Goal: Information Seeking & Learning: Learn about a topic

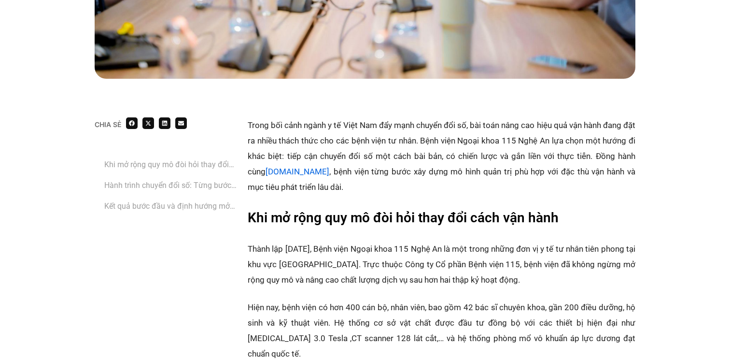
scroll to position [596, 0]
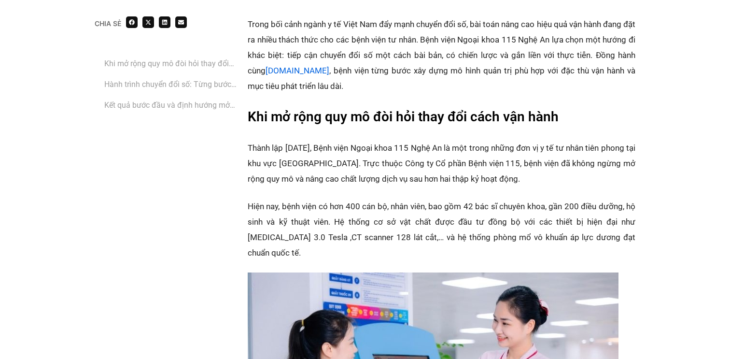
click at [185, 65] on link "Khi mở rộng quy mô đòi hỏi thay đổi cách vận hành" at bounding box center [171, 63] width 134 height 12
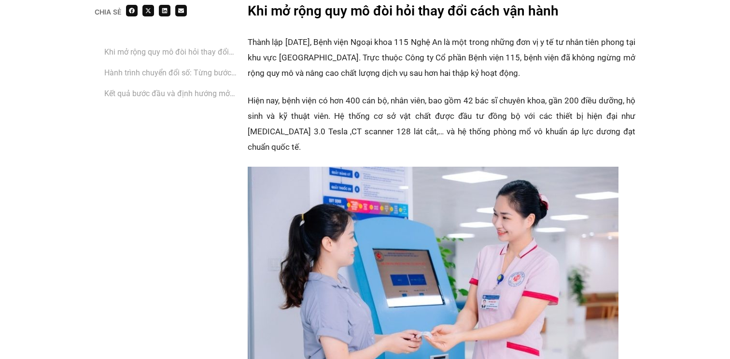
click at [184, 74] on link "‏Hành trình chuyển đổi số: Từng bước bài bản từ chiến lược đến thực thi cùng Ba…" at bounding box center [171, 73] width 134 height 12
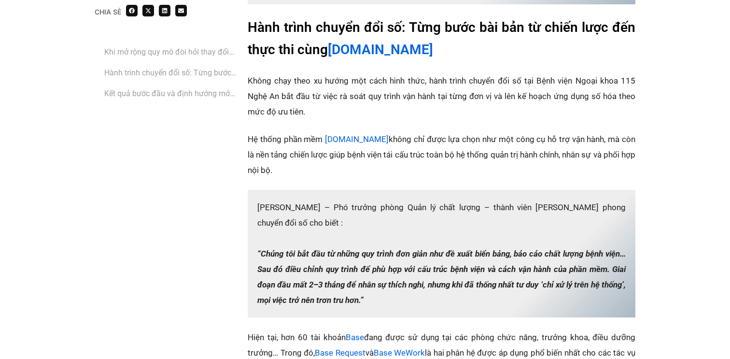
click at [184, 89] on link "‏Kết quả bước đầu và định hướng mở rộng chuyển đổi số" at bounding box center [171, 93] width 134 height 12
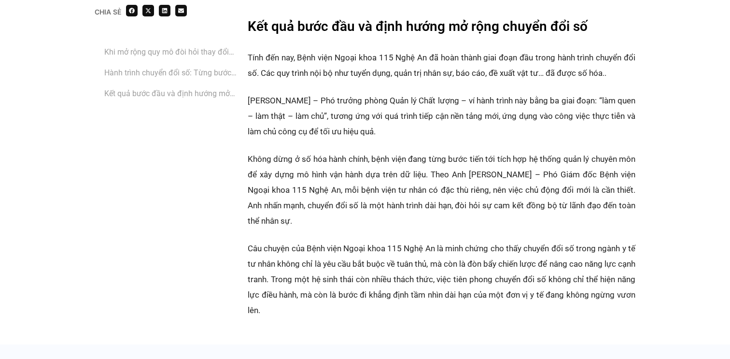
click at [196, 78] on link "‏Hành trình chuyển đổi số: Từng bước bài bản từ chiến lược đến thực thi cùng Ba…" at bounding box center [171, 73] width 134 height 12
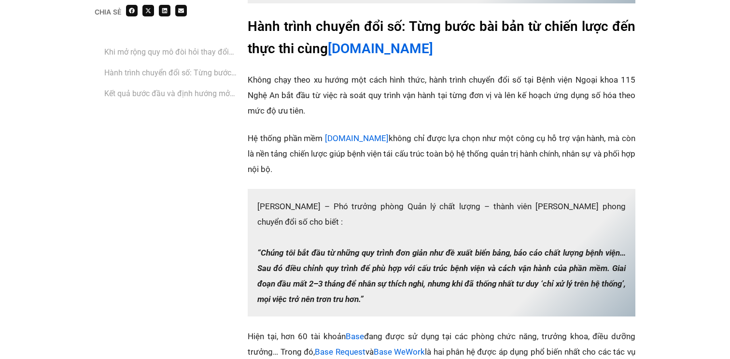
click at [196, 57] on link "Khi mở rộng quy mô đòi hỏi thay đổi cách vận hành" at bounding box center [171, 52] width 134 height 12
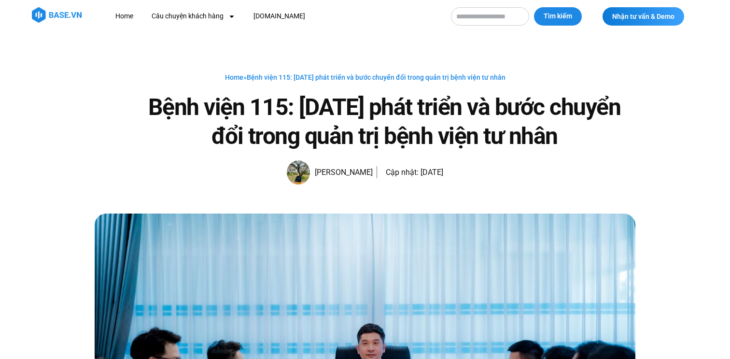
click at [217, 122] on h1 "Bệnh viện 115: 20 năm phát triển và bước chuyển đổi trong quản trị bệnh viện tư…" at bounding box center [384, 122] width 502 height 58
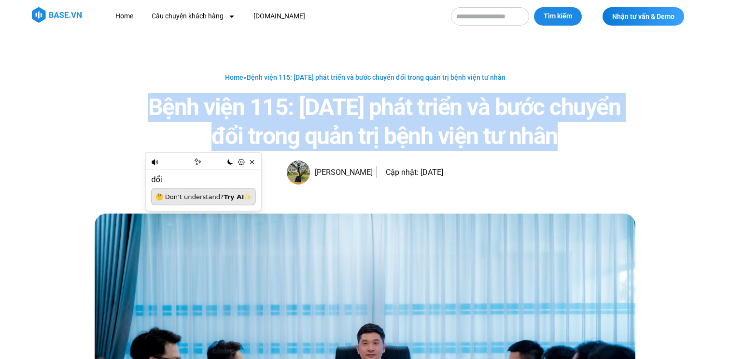
click at [261, 113] on h1 "Bệnh viện 115: 20 năm phát triển và bước chuyển đổi trong quản trị bệnh viện tư…" at bounding box center [384, 122] width 502 height 58
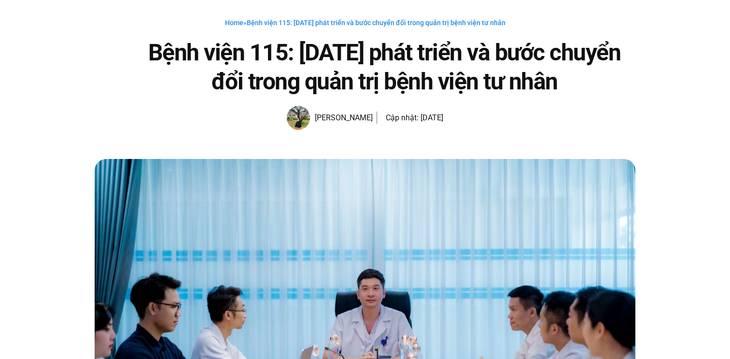
scroll to position [48, 0]
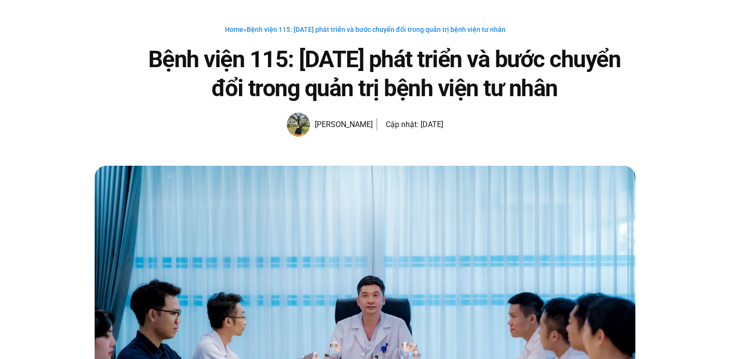
click at [348, 26] on span "Bệnh viện 115: 20 năm phát triển và bước chuyển đổi trong quản trị bệnh viện tư…" at bounding box center [376, 30] width 259 height 8
click at [239, 32] on link "Home" at bounding box center [234, 30] width 18 height 8
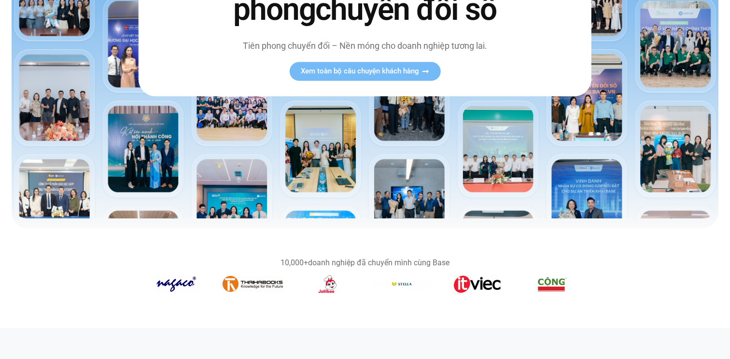
scroll to position [250, 0]
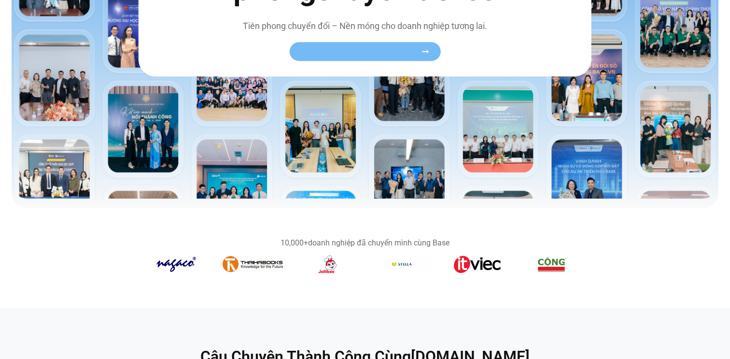
click at [376, 44] on link "Xem toàn bộ câu chuyện khách hàng" at bounding box center [364, 52] width 151 height 19
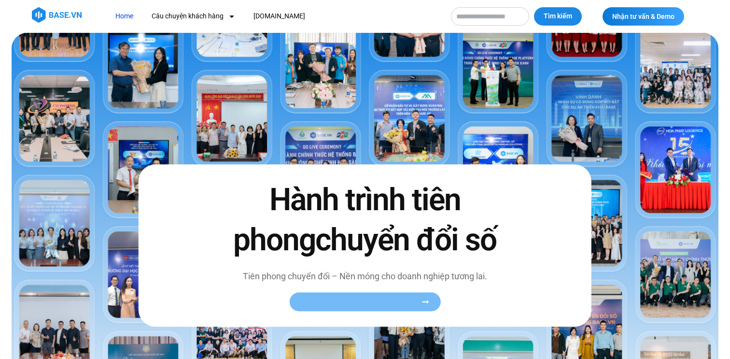
click at [368, 308] on link "Xem toàn bộ câu chuyện khách hàng" at bounding box center [364, 302] width 151 height 19
click at [209, 17] on link "Câu chuyện khách hàng" at bounding box center [193, 16] width 98 height 18
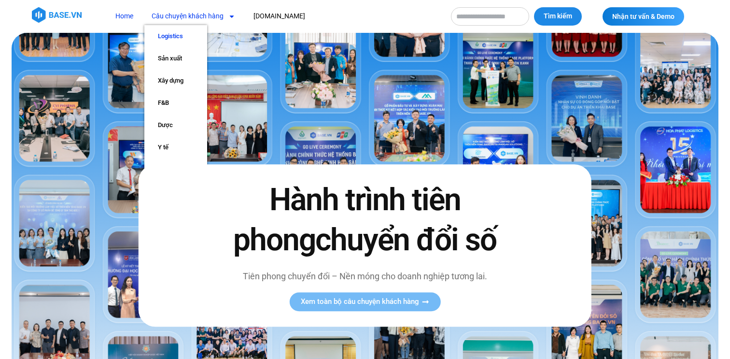
click at [178, 39] on link "Logistics" at bounding box center [175, 36] width 63 height 22
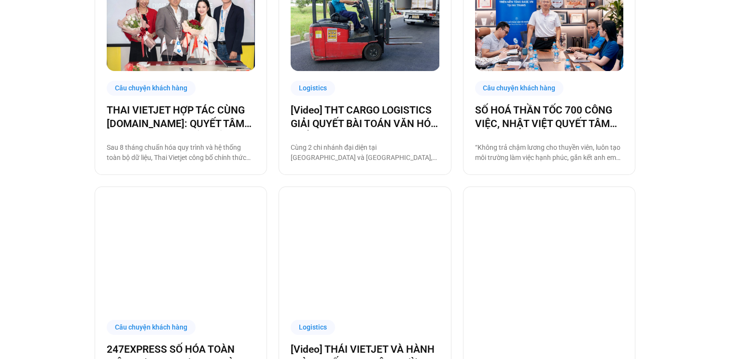
scroll to position [350, 0]
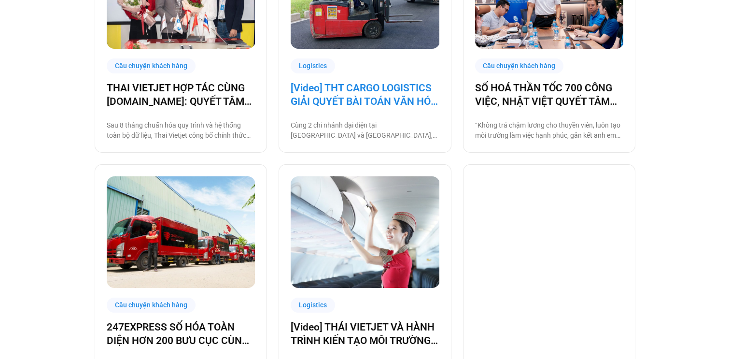
click at [336, 92] on link "[Video] THT CARGO LOGISTICS GIẢI QUYẾT BÀI TOÁN VĂN HÓA NHẰM TĂNG TRƯỞNG BỀN VỮ…" at bounding box center [365, 94] width 148 height 27
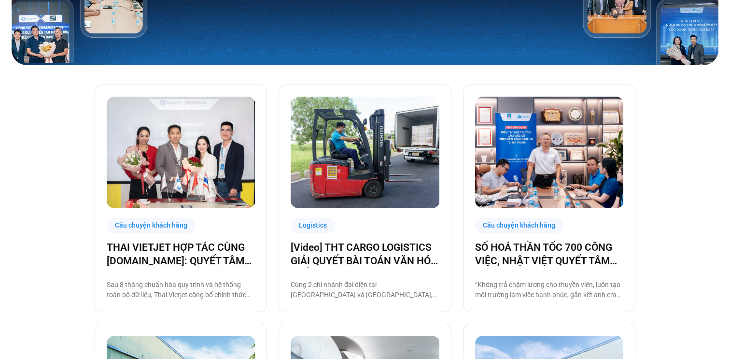
scroll to position [178, 0]
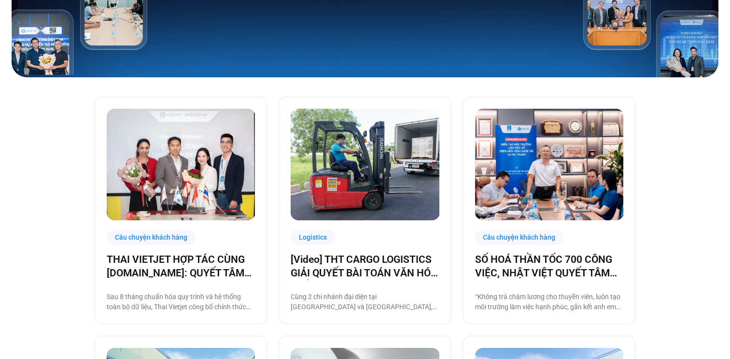
click at [200, 175] on img at bounding box center [181, 165] width 149 height 112
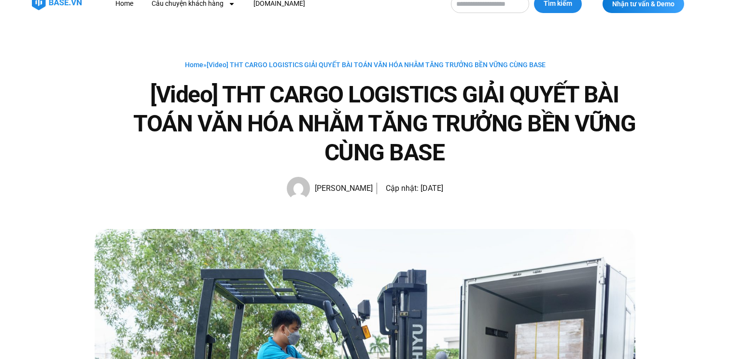
scroll to position [14, 0]
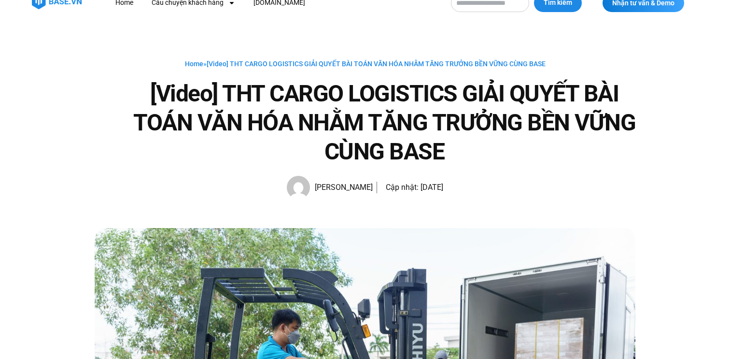
click at [283, 102] on h1 "[Video] THT CARGO LOGISTICS GIẢI QUYẾT BÀI TOÁN VĂN HÓA NHẰM TĂNG TRƯỞNG BỀN VỮ…" at bounding box center [384, 122] width 502 height 87
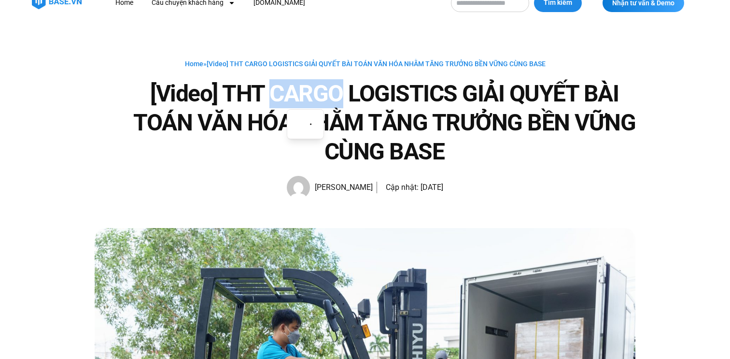
click at [283, 102] on h1 "[Video] THT CARGO LOGISTICS GIẢI QUYẾT BÀI TOÁN VĂN HÓA NHẰM TĂNG TRƯỞNG BỀN VỮ…" at bounding box center [384, 122] width 502 height 87
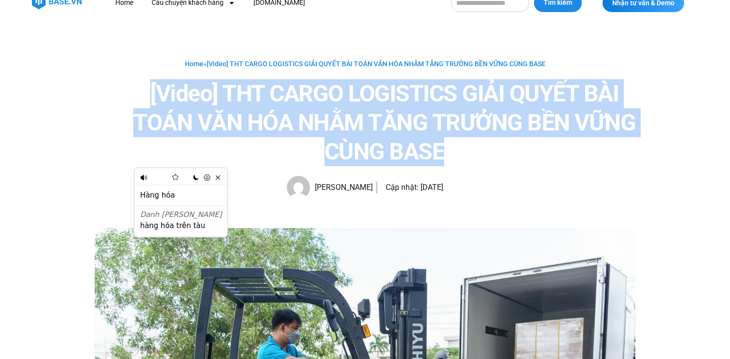
click at [243, 102] on h1 "[Video] THT CARGO LOGISTICS GIẢI QUYẾT BÀI TOÁN VĂN HÓA NHẰM TĂNG TRƯỞNG BỀN VỮ…" at bounding box center [384, 122] width 502 height 87
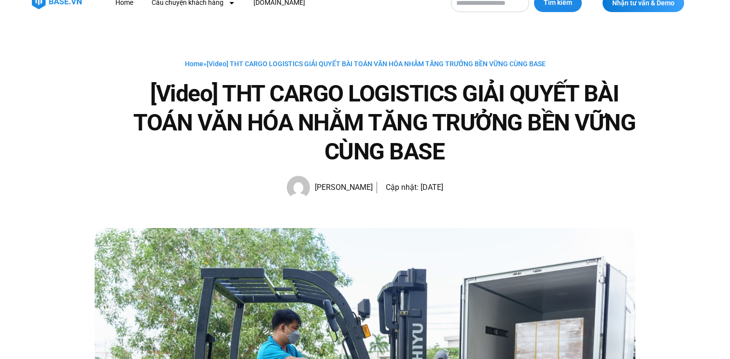
click at [243, 102] on h1 "[Video] THT CARGO LOGISTICS GIẢI QUYẾT BÀI TOÁN VĂN HÓA NHẰM TĂNG TRƯỞNG BỀN VỮ…" at bounding box center [384, 122] width 502 height 87
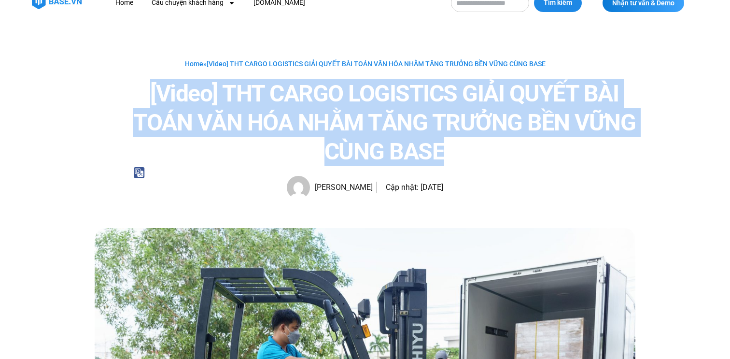
click at [226, 100] on h1 "[Video] THT CARGO LOGISTICS GIẢI QUYẾT BÀI TOÁN VĂN HÓA NHẰM TĂNG TRƯỞNG BỀN VỮ…" at bounding box center [384, 122] width 502 height 87
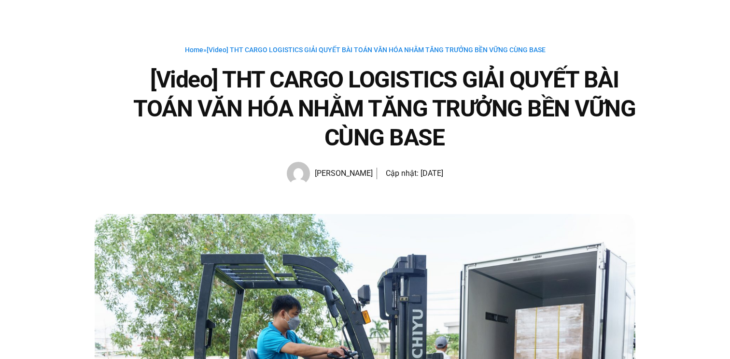
scroll to position [13, 0]
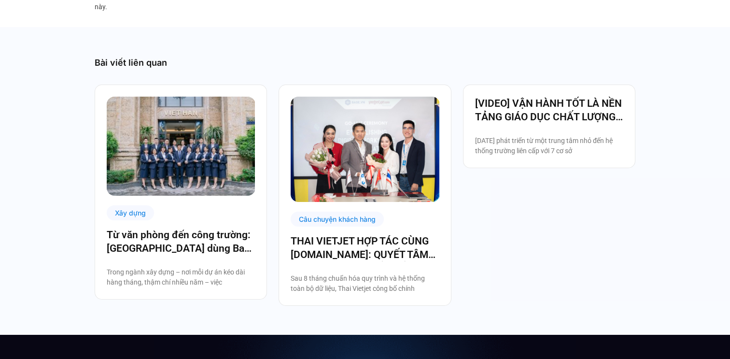
scroll to position [2158, 0]
